Goal: Transaction & Acquisition: Purchase product/service

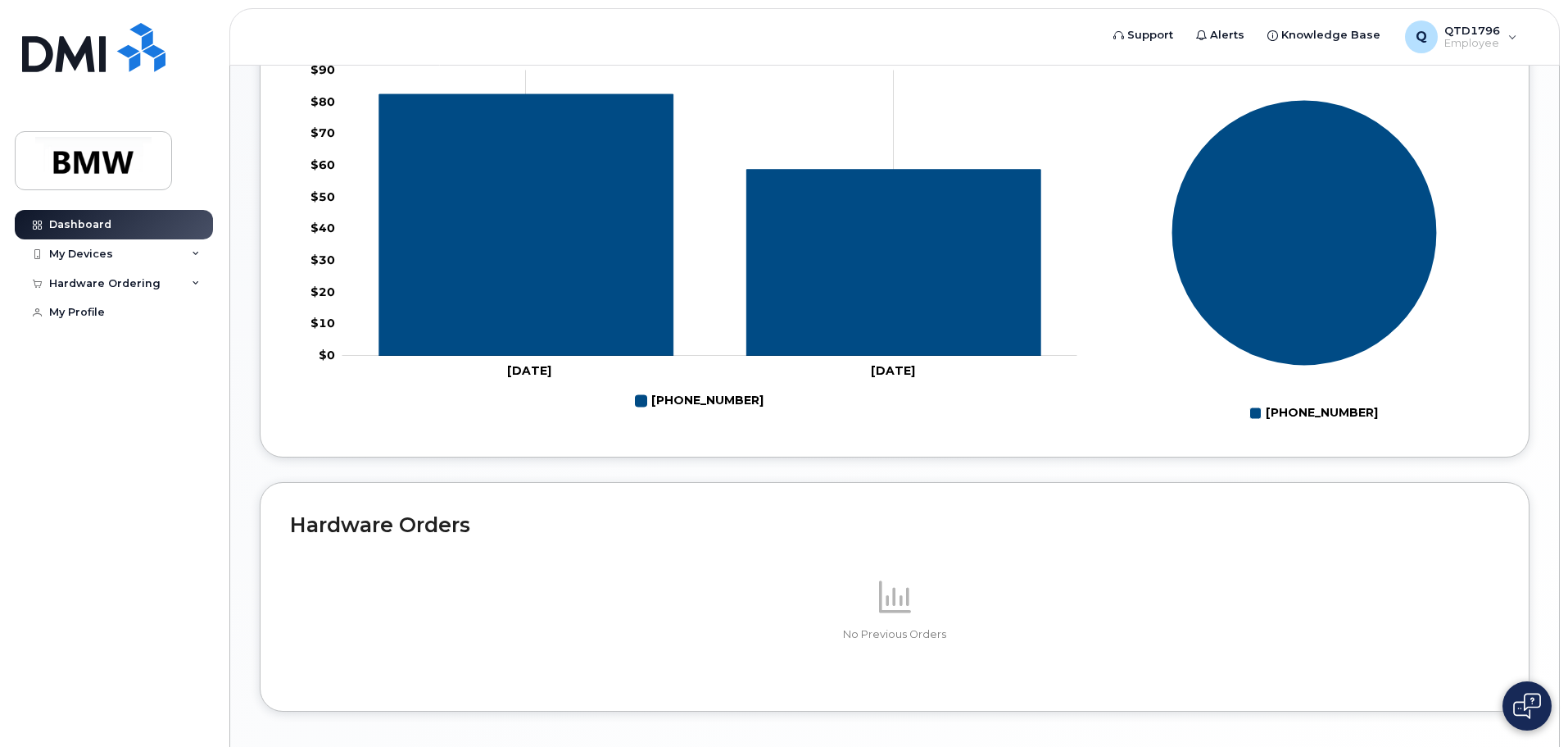
scroll to position [735, 0]
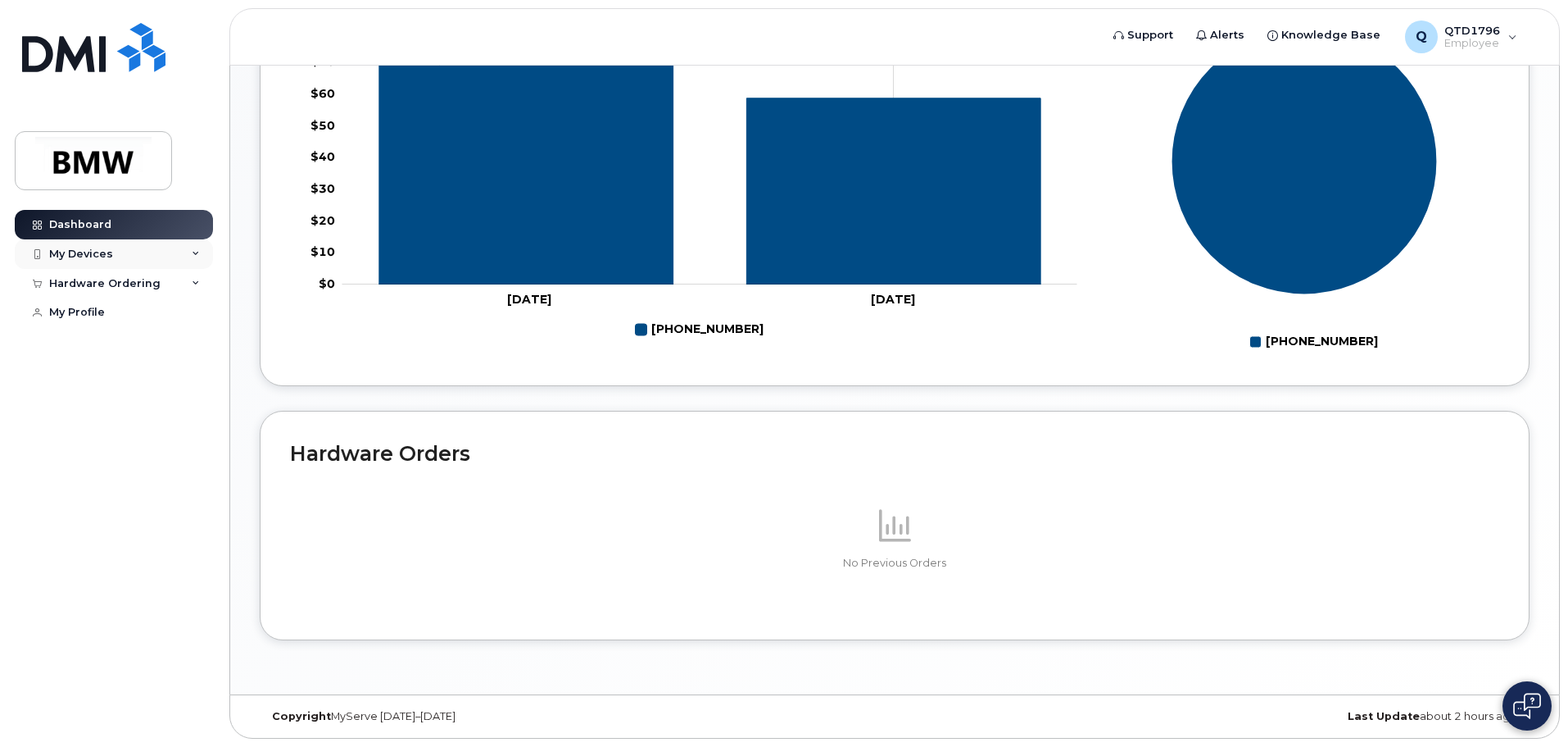
click at [134, 255] on div "My Devices" at bounding box center [113, 254] width 198 height 30
click at [104, 379] on div "Hardware Ordering" at bounding box center [105, 371] width 112 height 13
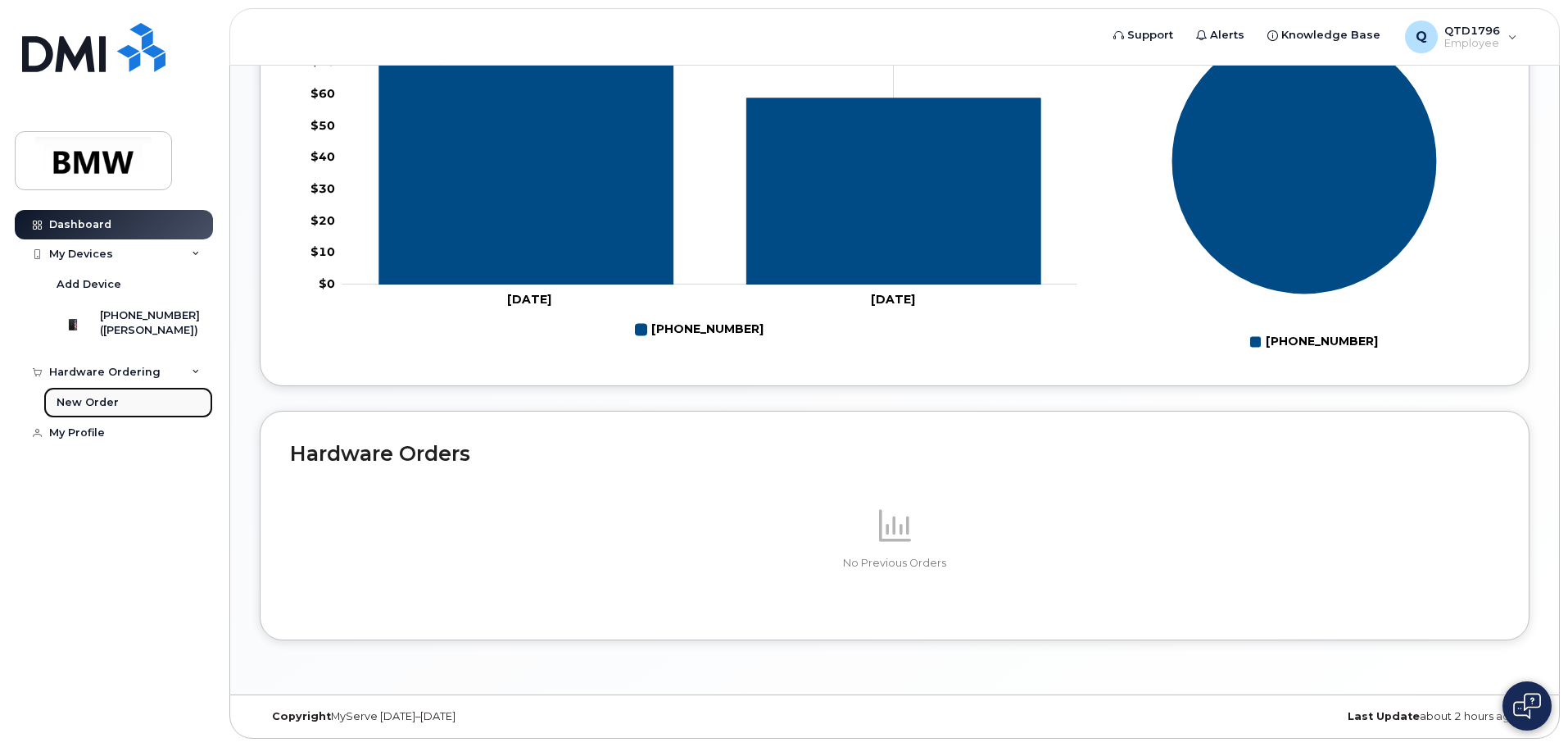
click at [102, 410] on div "New Order" at bounding box center [87, 402] width 62 height 14
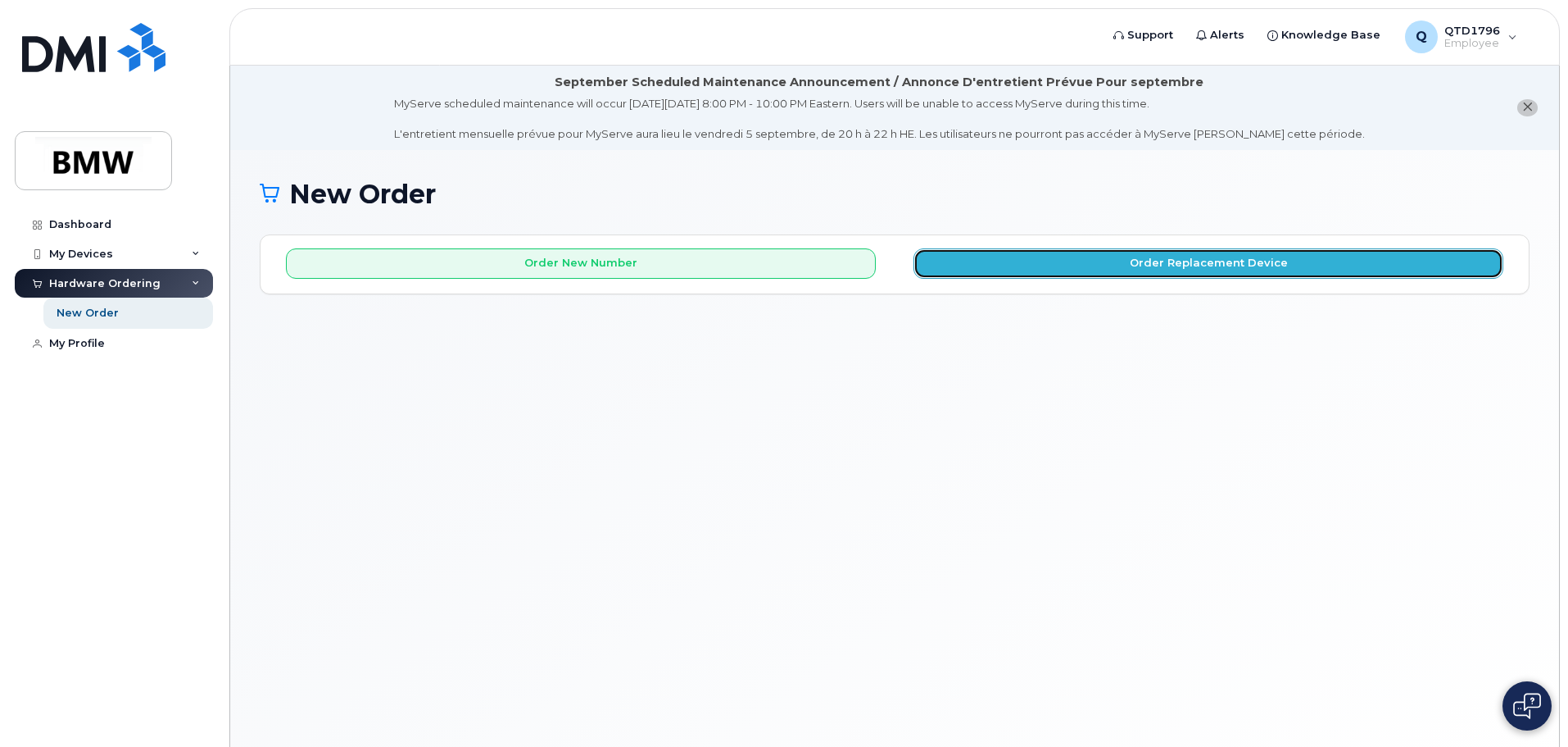
click at [1324, 257] on button "Order Replacement Device" at bounding box center [1208, 264] width 590 height 31
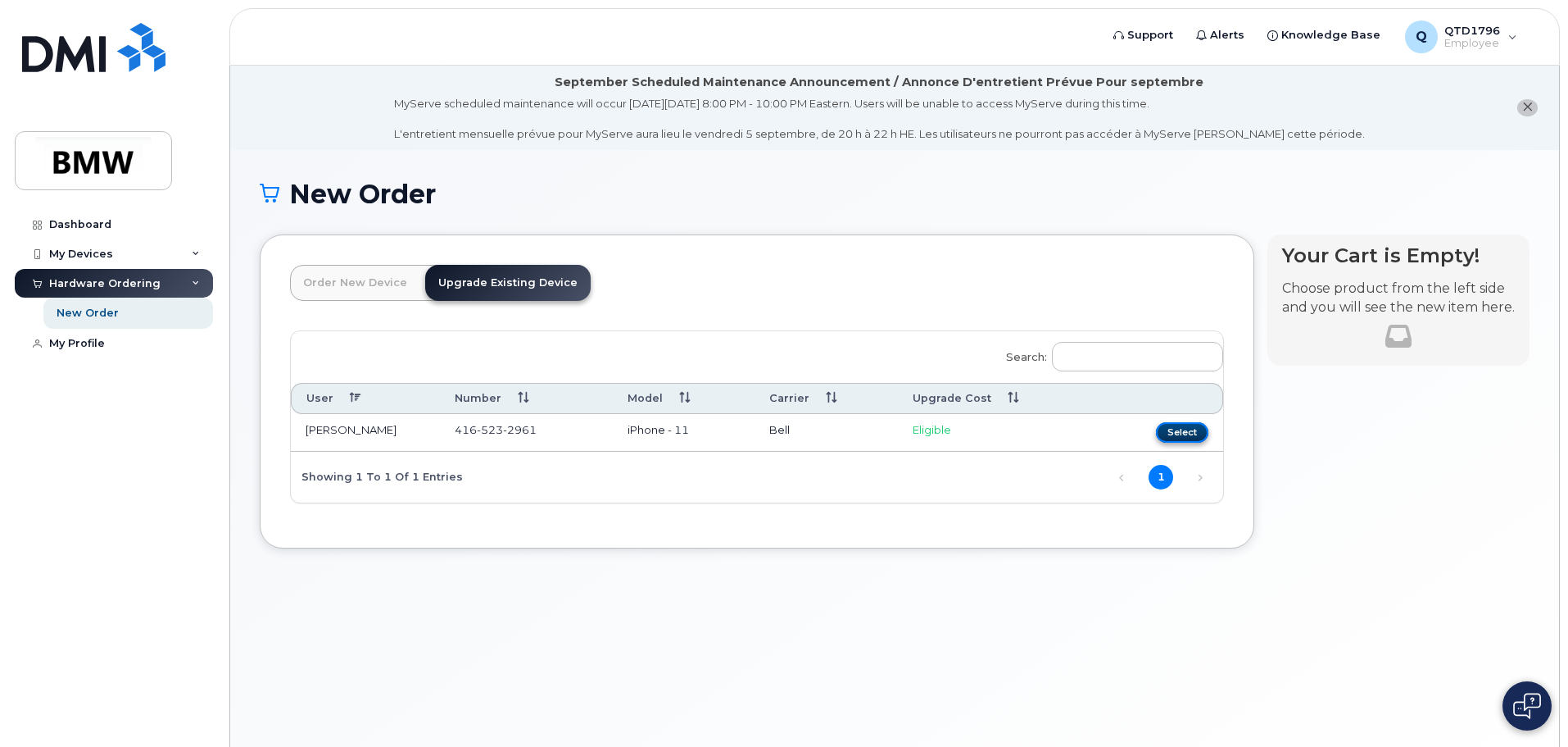
click at [1194, 426] on button "Select" at bounding box center [1182, 433] width 53 height 20
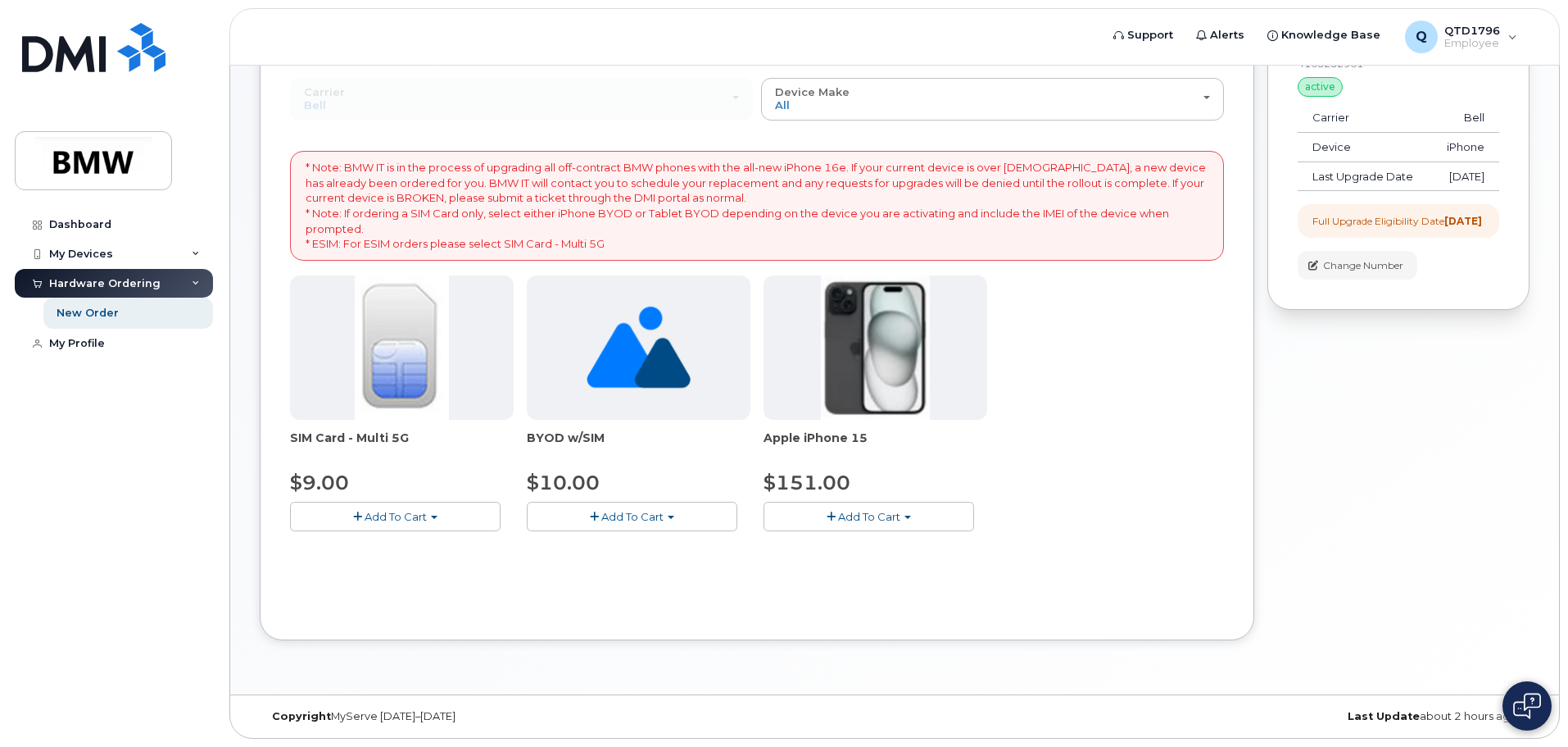
scroll to position [7, 0]
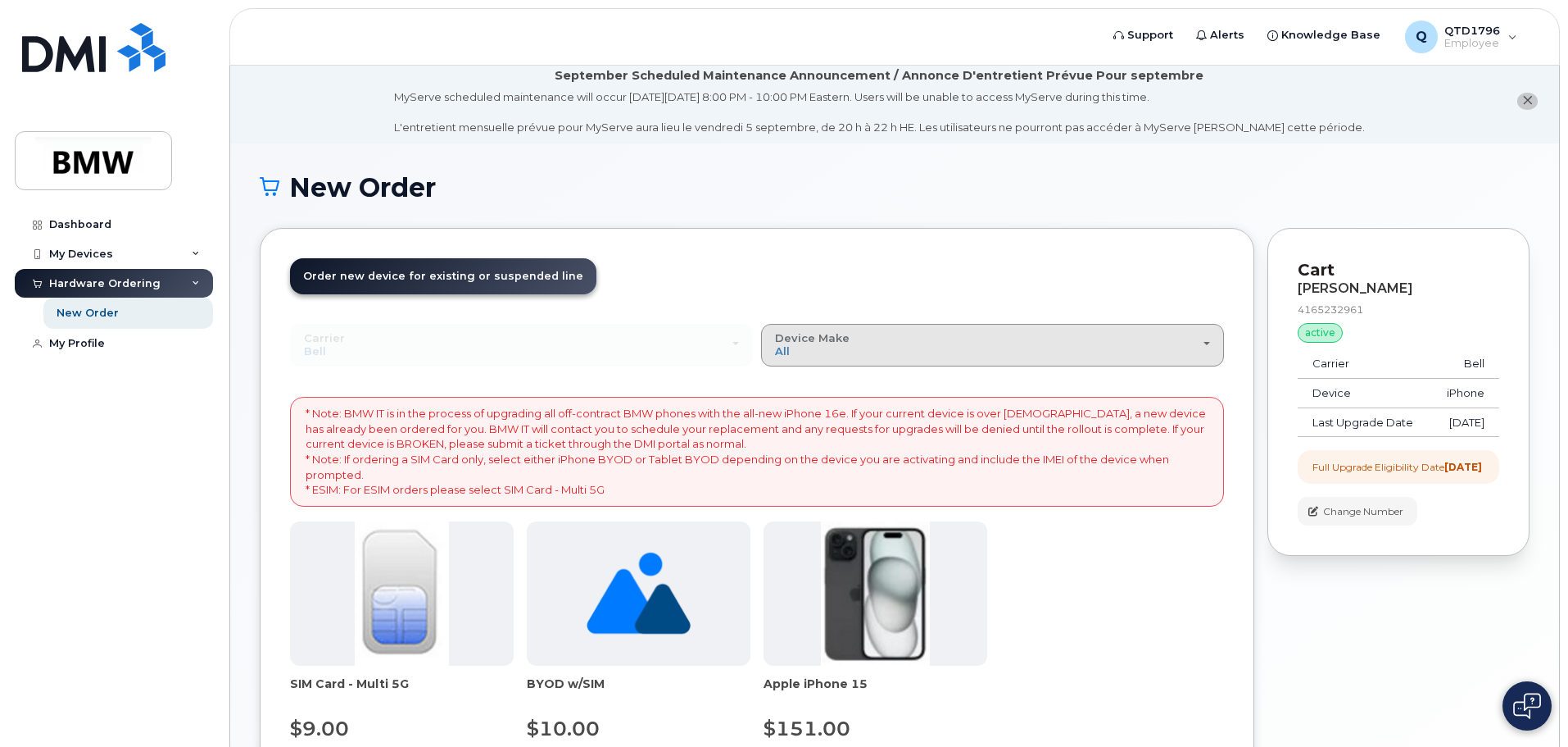
click at [1116, 339] on div "Device Make All iPhone Unknown" at bounding box center [992, 345] width 435 height 26
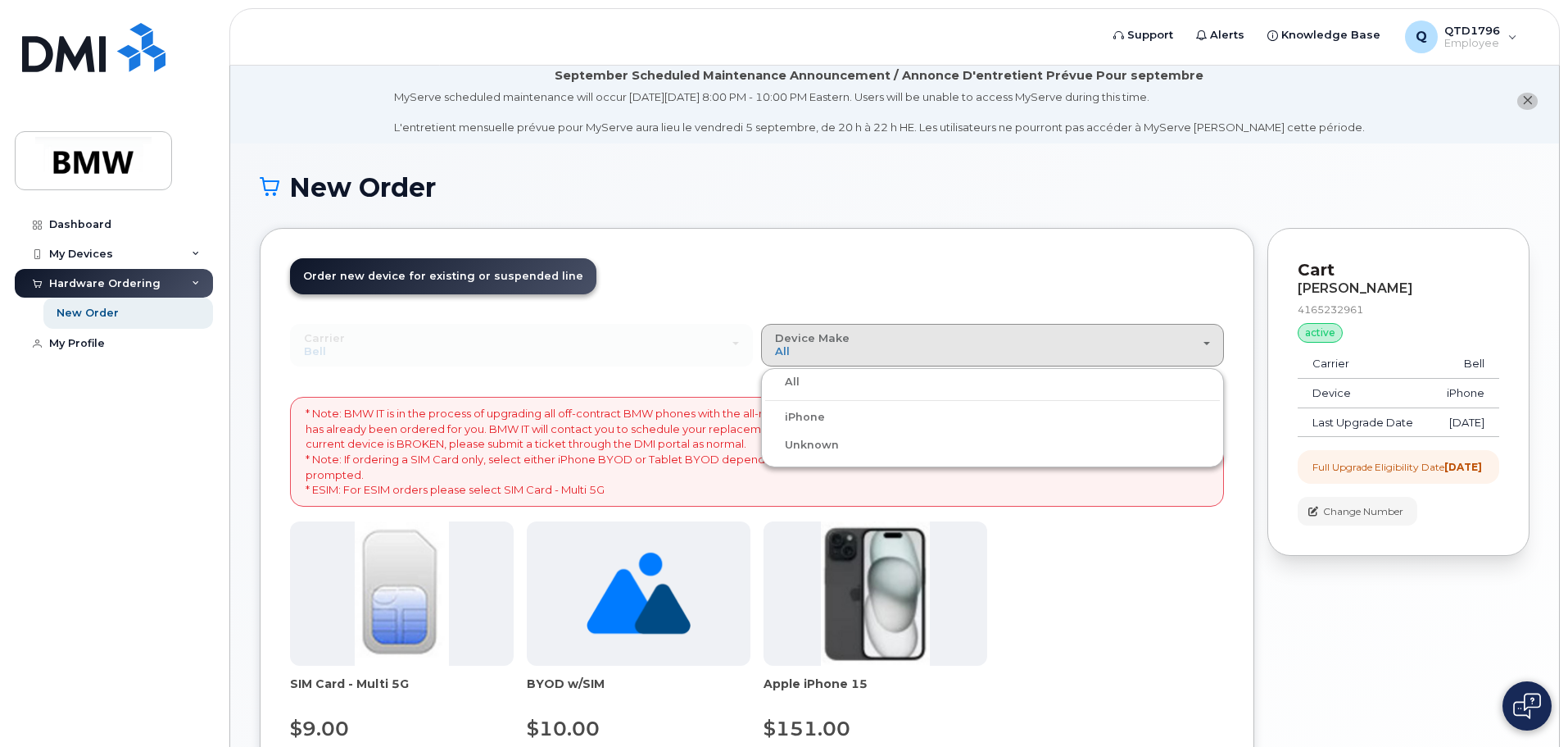
click at [808, 416] on label "iPhone" at bounding box center [795, 417] width 60 height 20
click at [0, 0] on input "iPhone" at bounding box center [0, 0] width 0 height 0
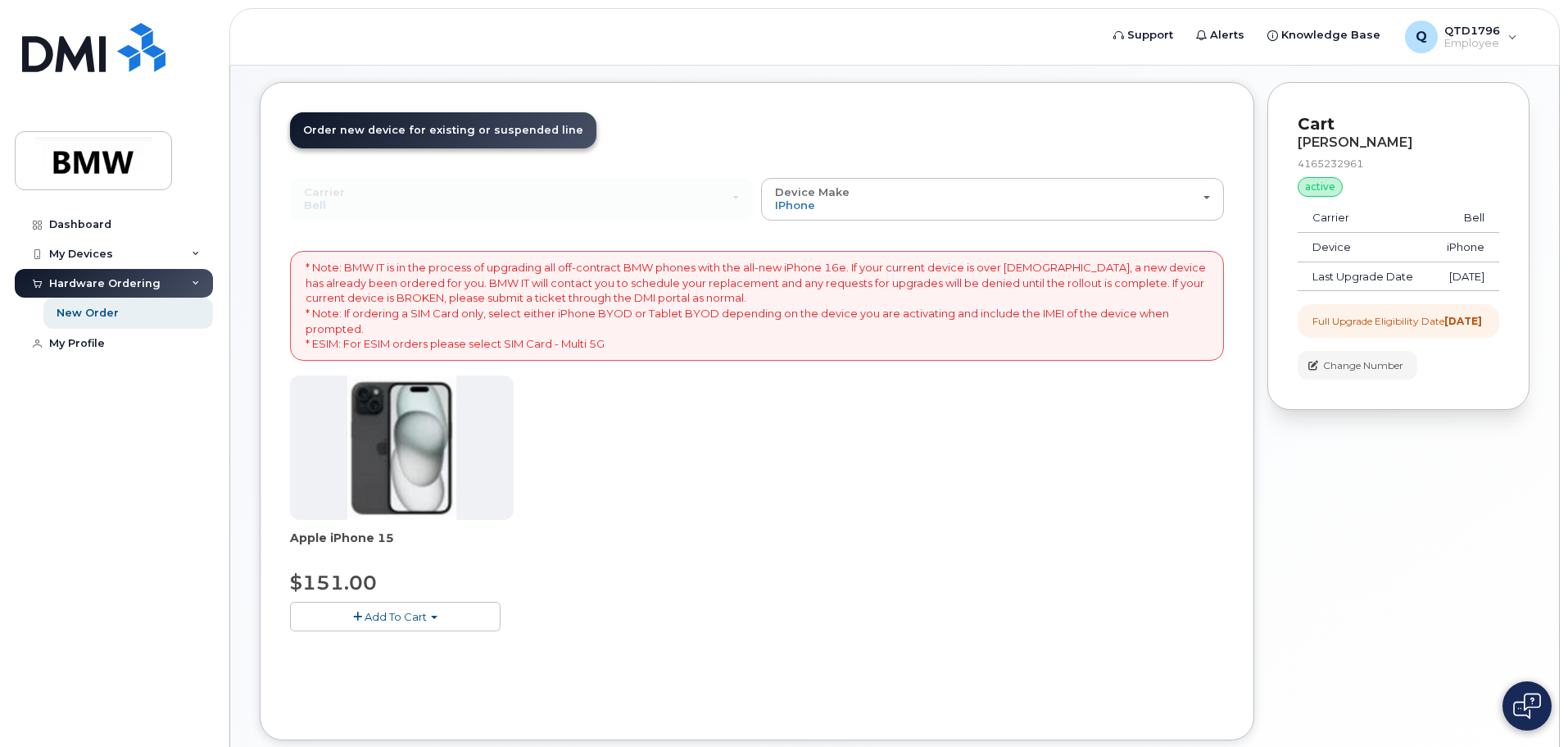
scroll to position [0, 0]
